Goal: Obtain resource: Obtain resource

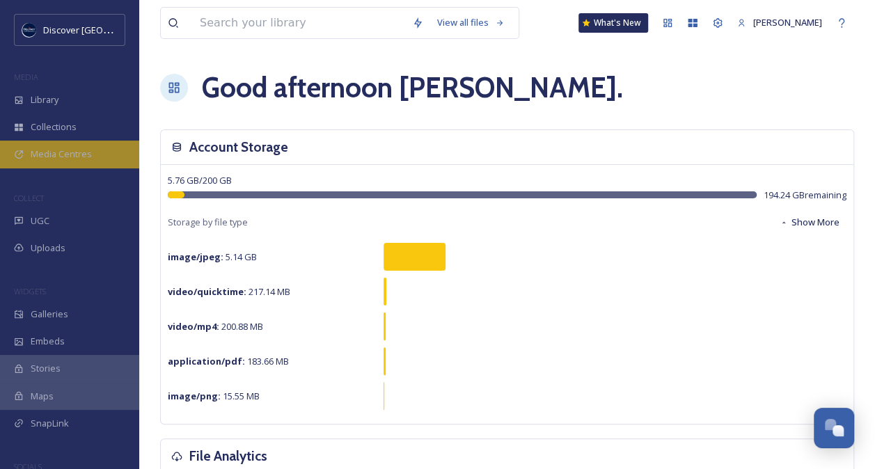
click at [95, 153] on div "Media Centres" at bounding box center [69, 154] width 139 height 27
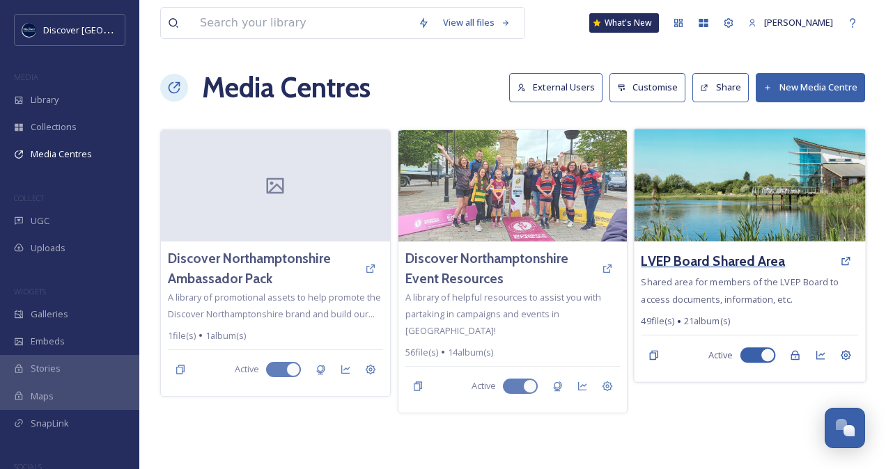
click at [706, 259] on h3 "LVEP Board Shared Area" at bounding box center [713, 261] width 144 height 20
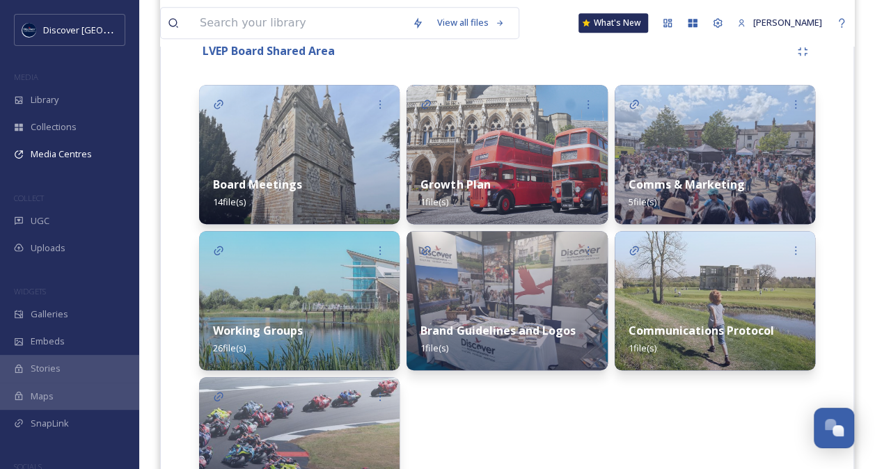
scroll to position [414, 0]
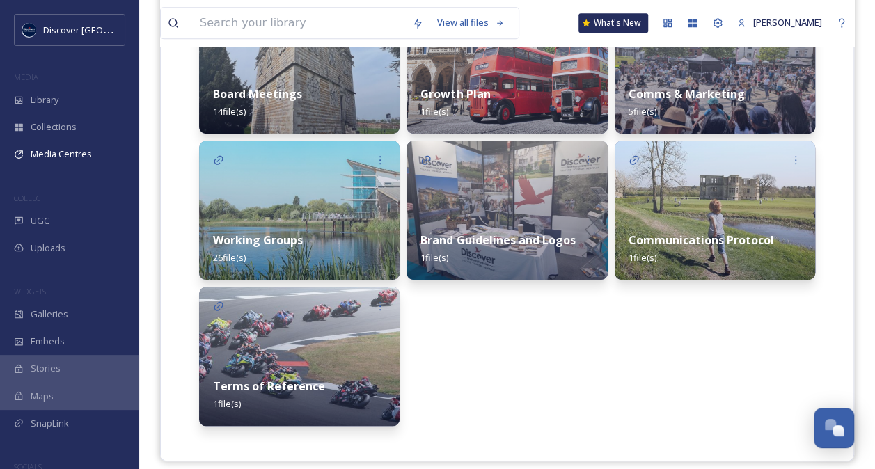
click at [469, 234] on strong "Brand Guidelines and Logos" at bounding box center [498, 240] width 155 height 15
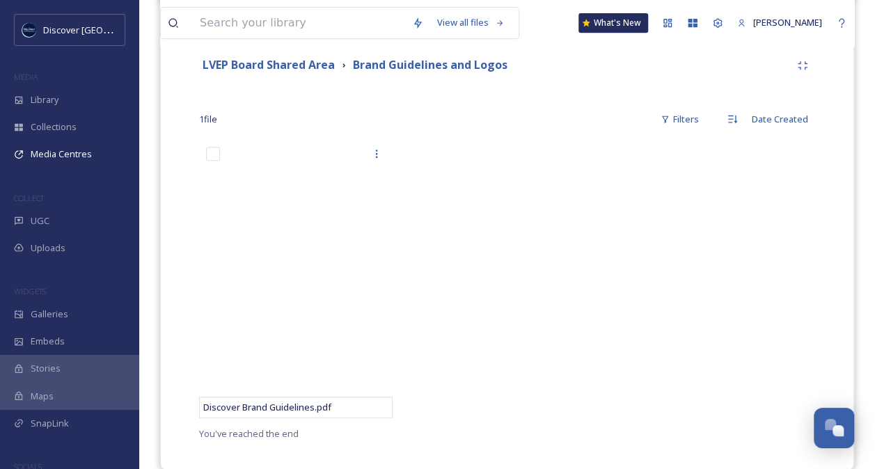
scroll to position [330, 0]
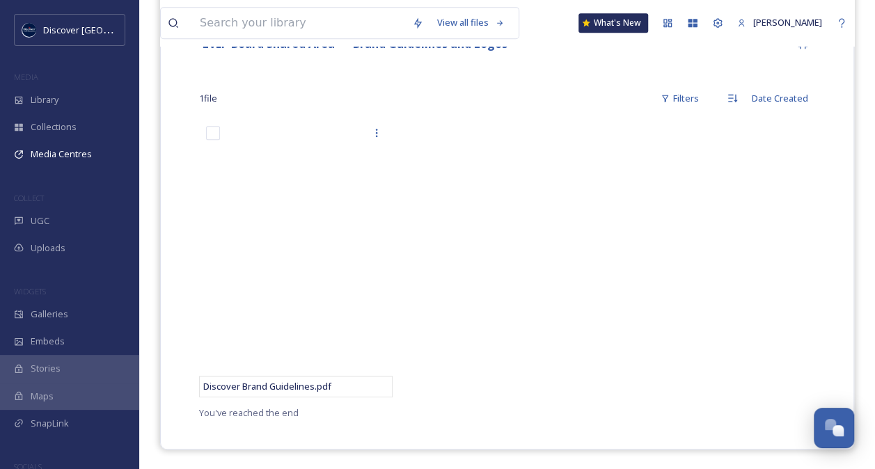
click at [588, 206] on div at bounding box center [507, 262] width 201 height 286
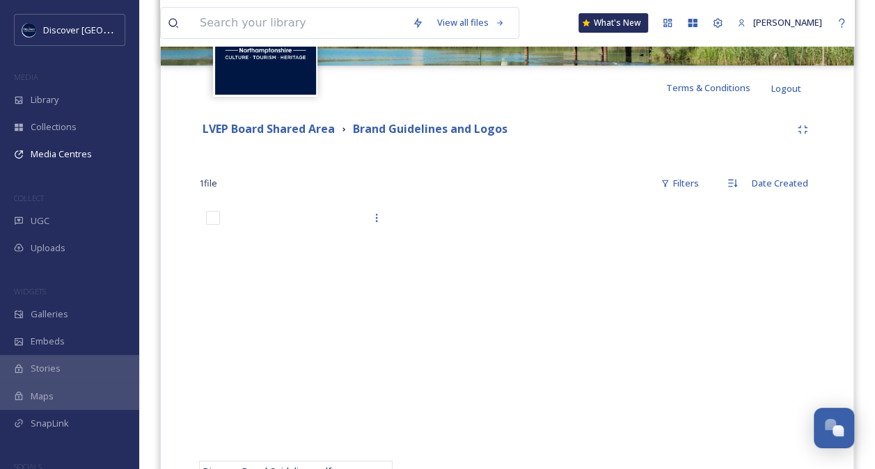
scroll to position [13, 0]
